Goal: Information Seeking & Learning: Find specific fact

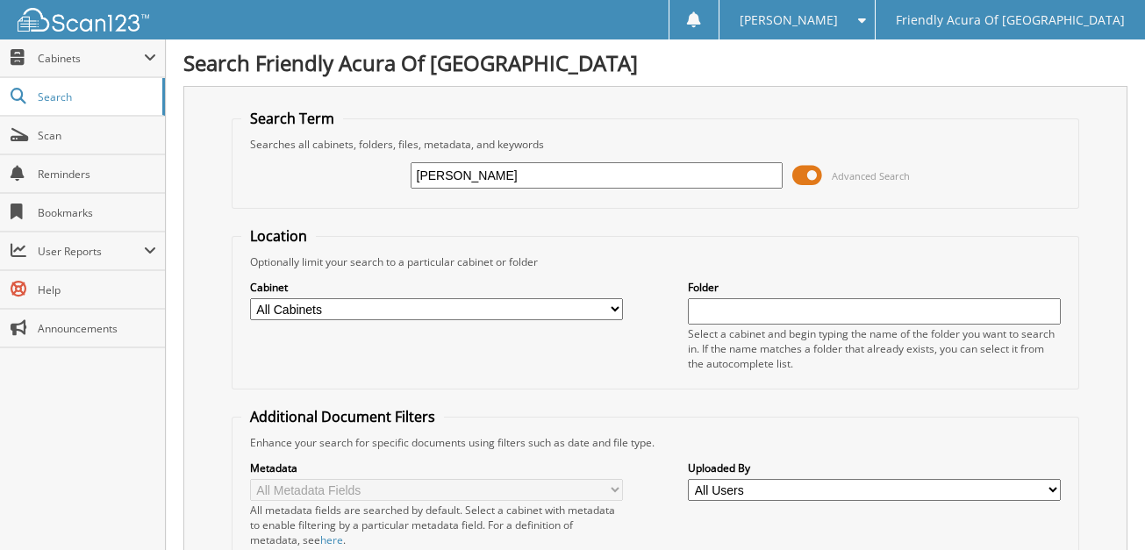
type input "[PERSON_NAME]"
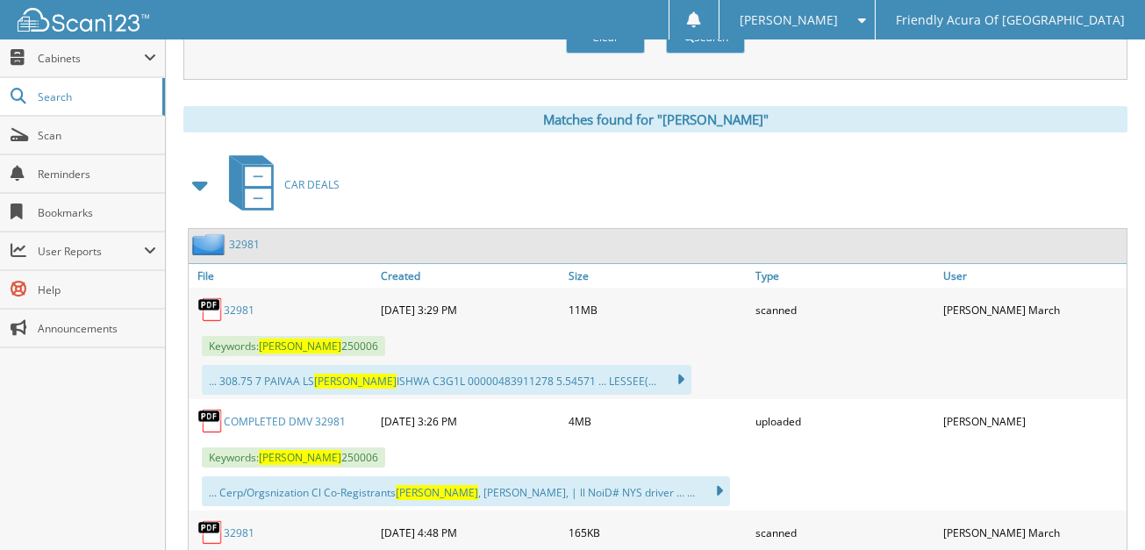
scroll to position [717, 0]
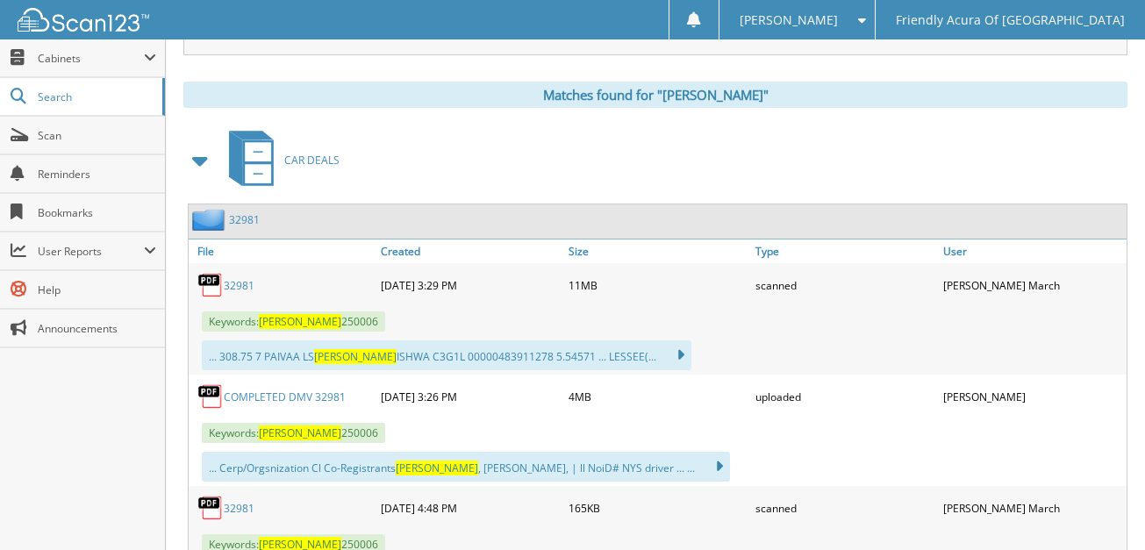
click at [232, 278] on link "32981" at bounding box center [239, 285] width 31 height 15
